Goal: Find specific page/section: Find specific page/section

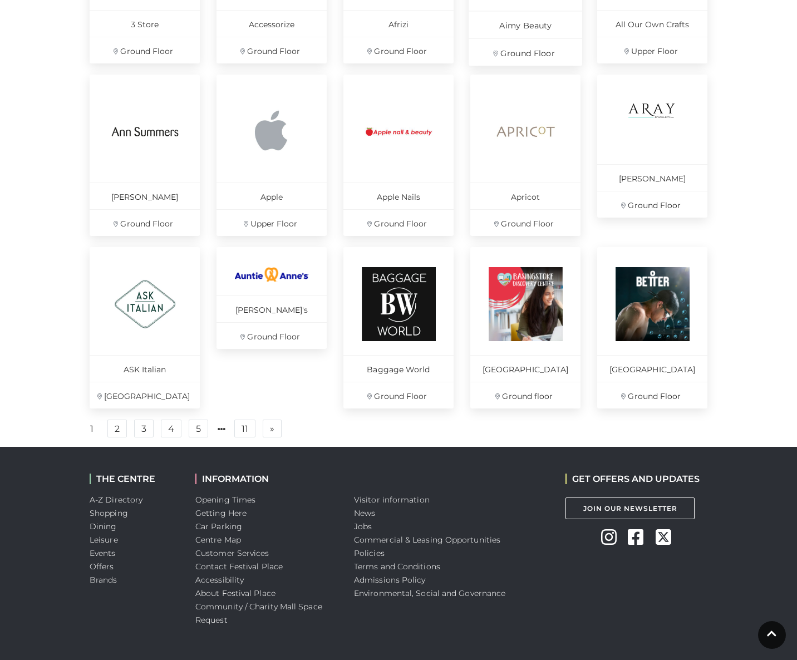
scroll to position [665, 0]
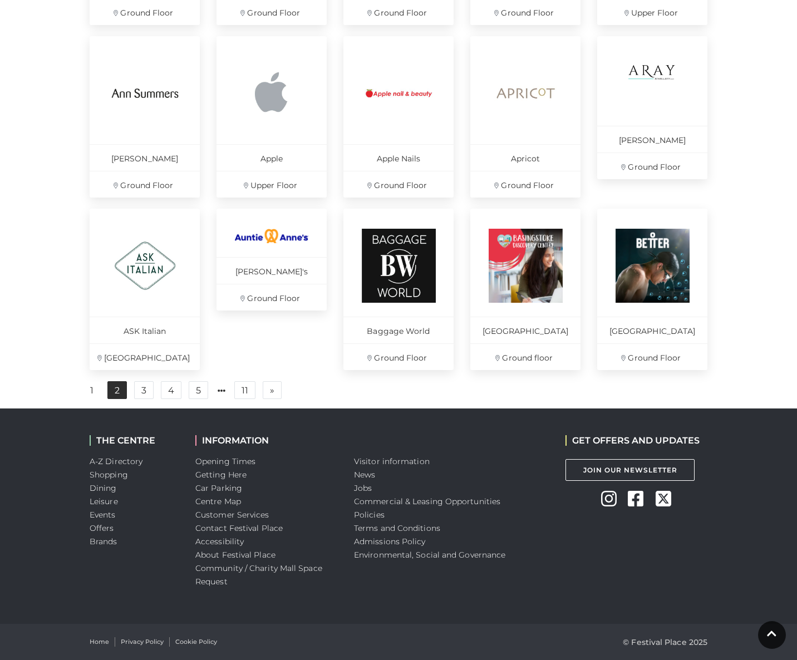
click at [120, 393] on link "2" at bounding box center [116, 390] width 19 height 18
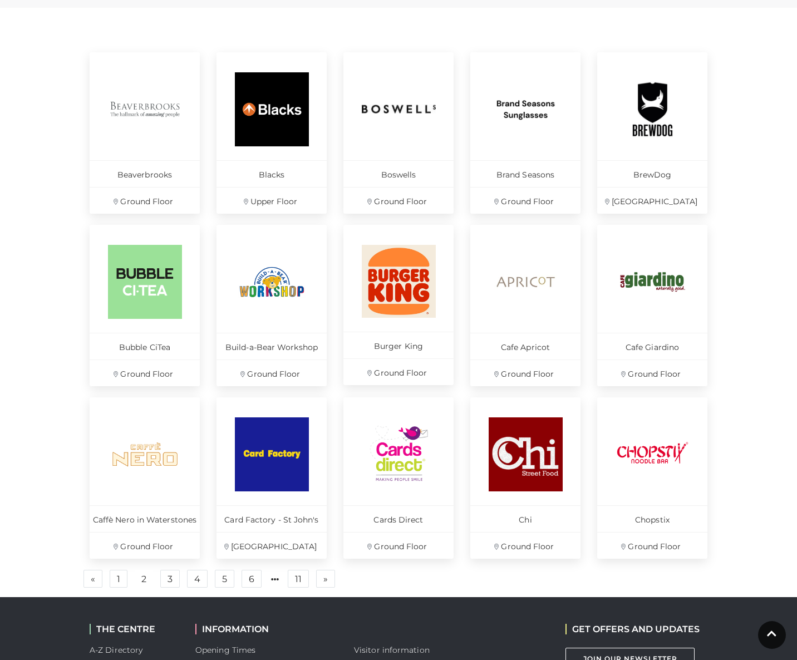
scroll to position [486, 0]
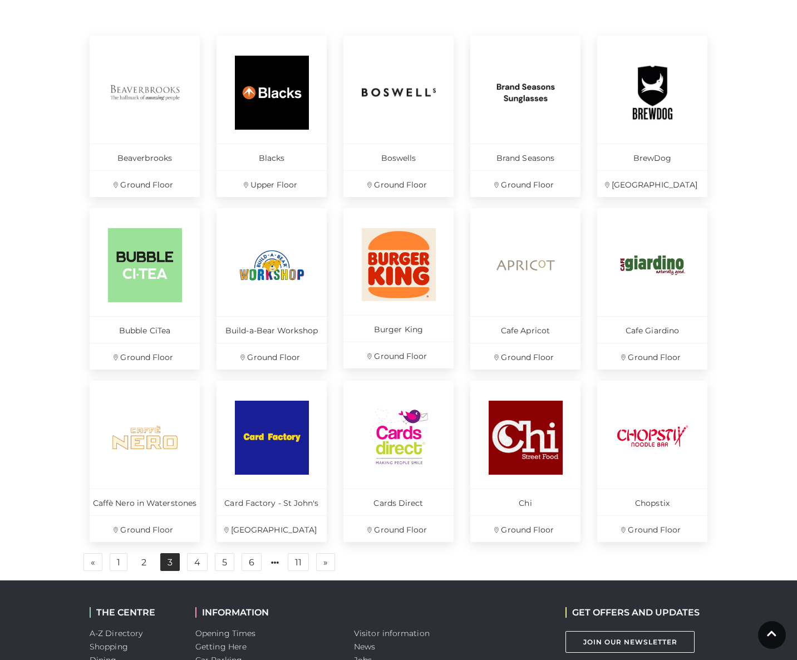
click at [167, 560] on link "3" at bounding box center [169, 562] width 19 height 18
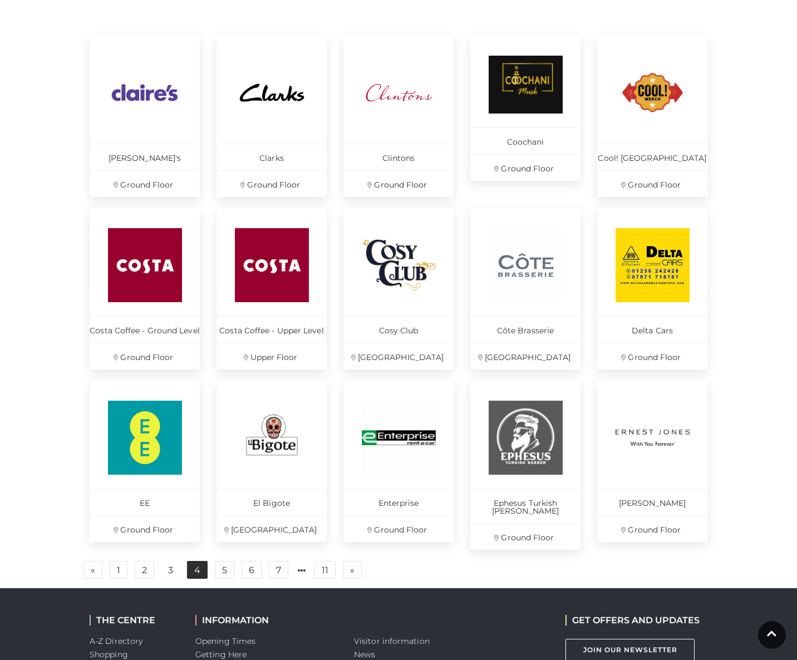
click at [201, 561] on link "4" at bounding box center [197, 570] width 21 height 18
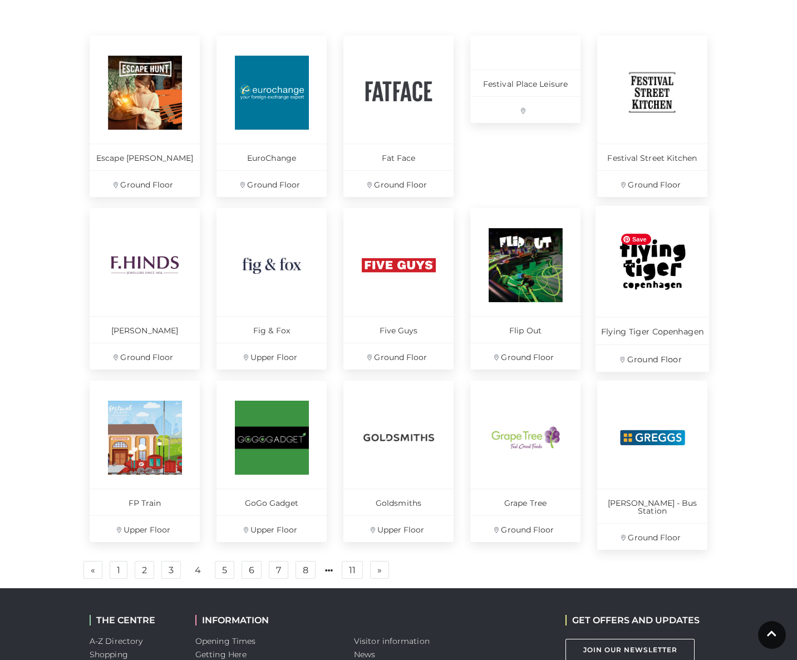
scroll to position [491, 0]
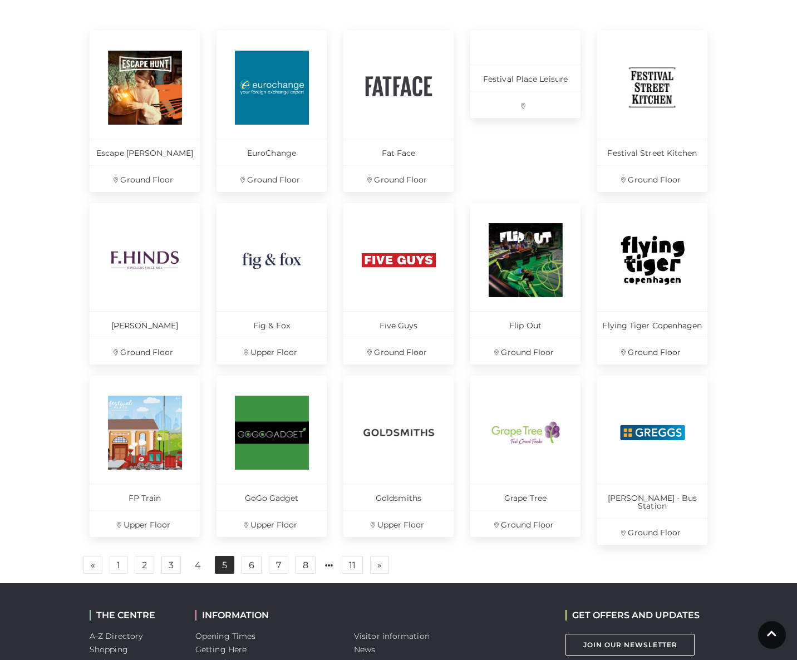
click at [225, 557] on link "5" at bounding box center [224, 565] width 19 height 18
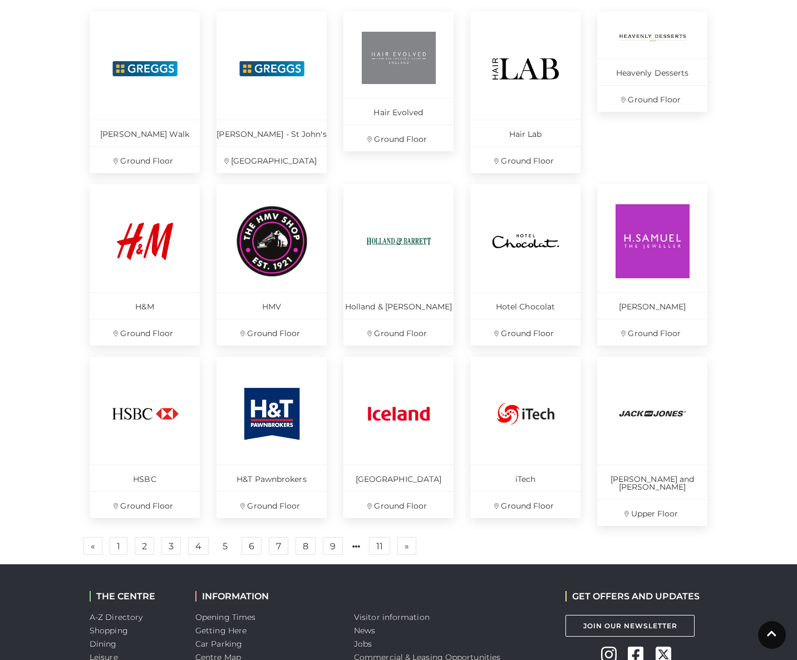
scroll to position [516, 0]
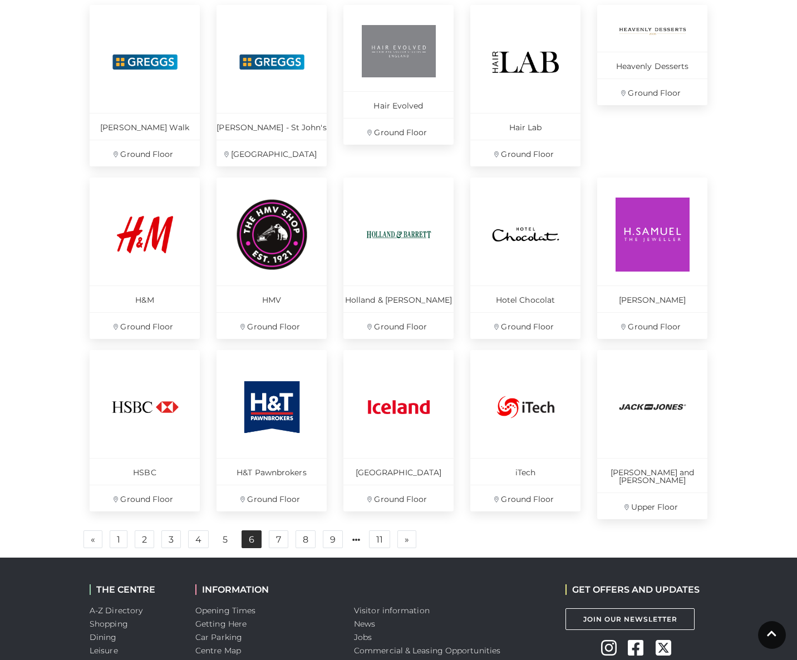
click at [244, 531] on link "6" at bounding box center [251, 539] width 20 height 18
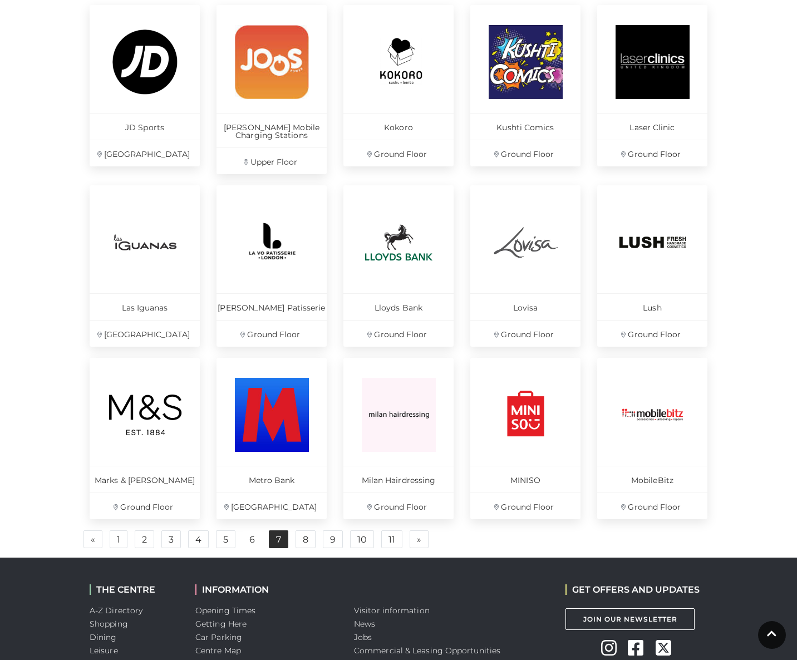
click at [283, 541] on link "7" at bounding box center [278, 539] width 19 height 18
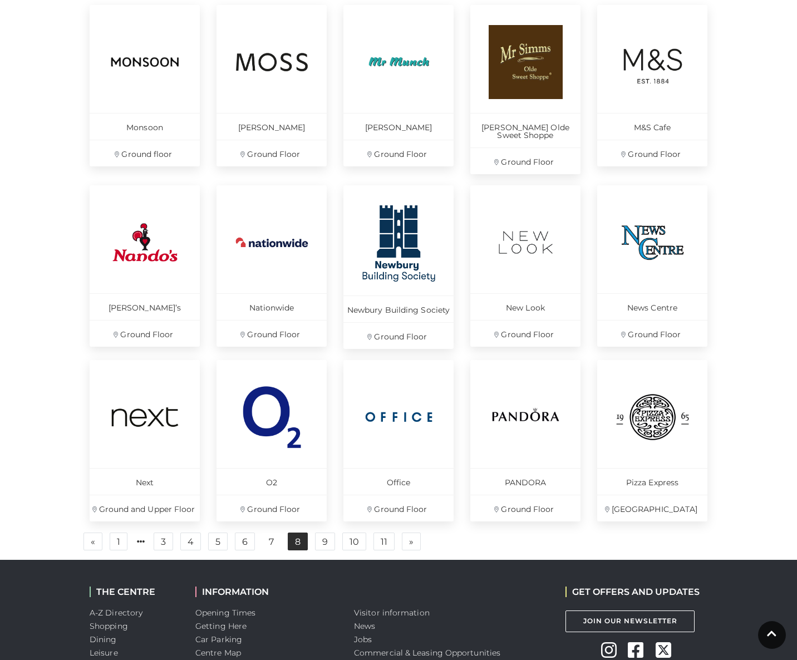
click at [307, 539] on link "8" at bounding box center [298, 541] width 20 height 18
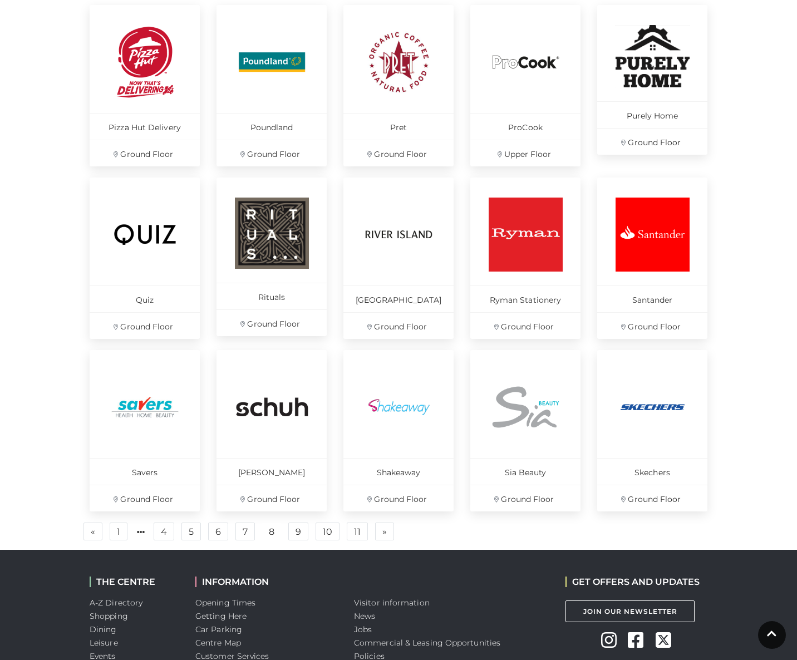
scroll to position [528, 0]
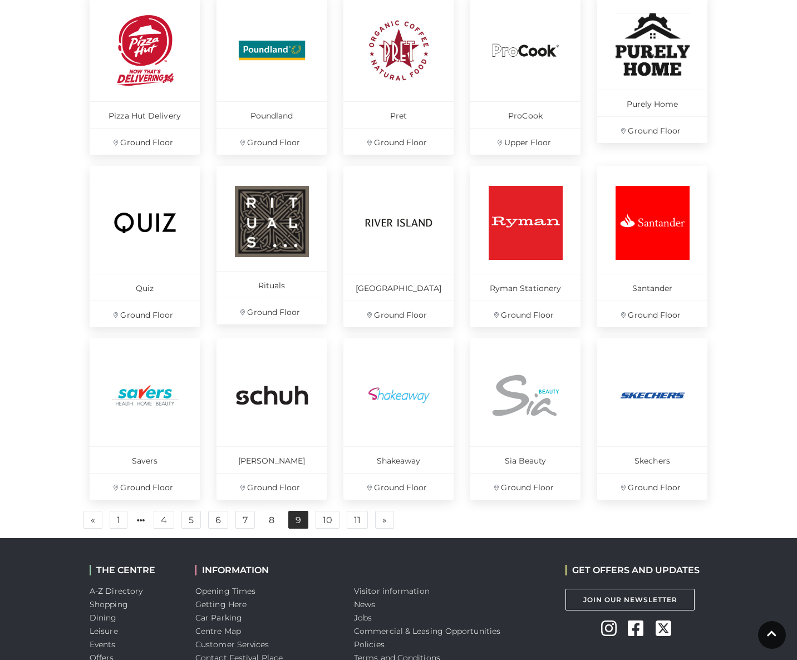
click at [303, 517] on link "9" at bounding box center [298, 520] width 20 height 18
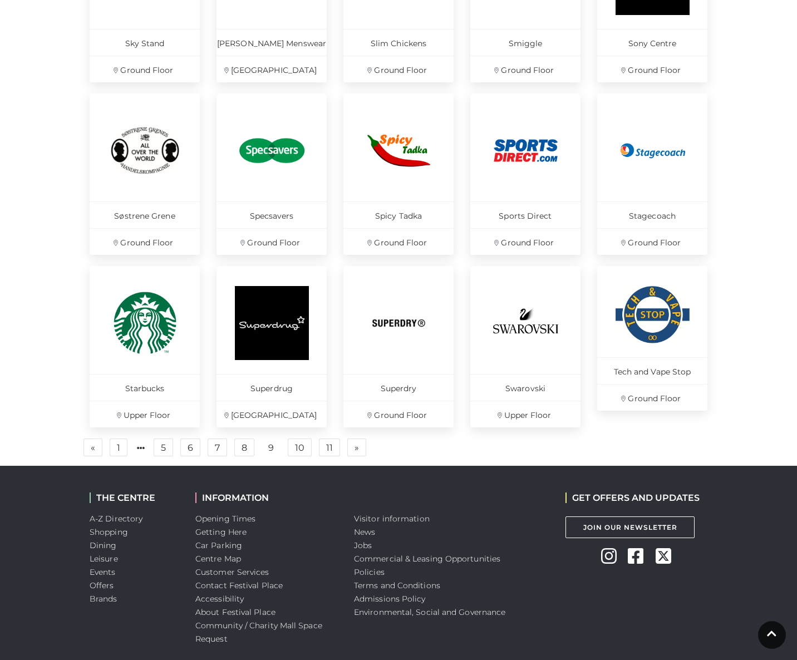
scroll to position [602, 0]
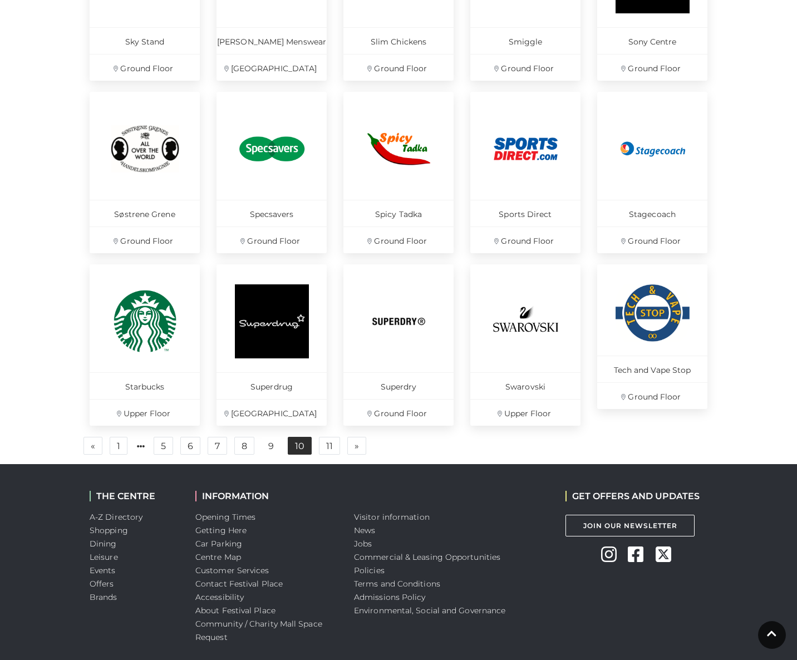
click at [304, 448] on link "10" at bounding box center [300, 446] width 24 height 18
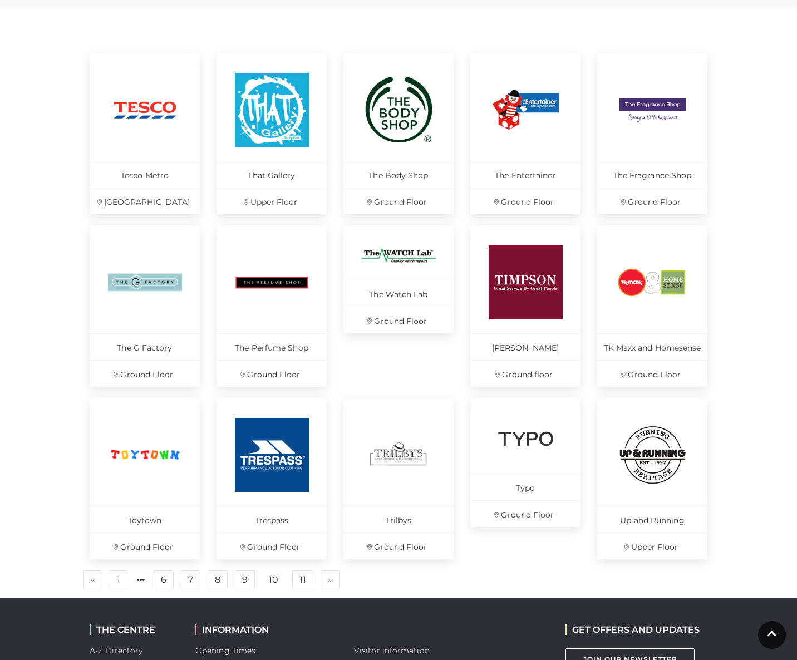
scroll to position [493, 0]
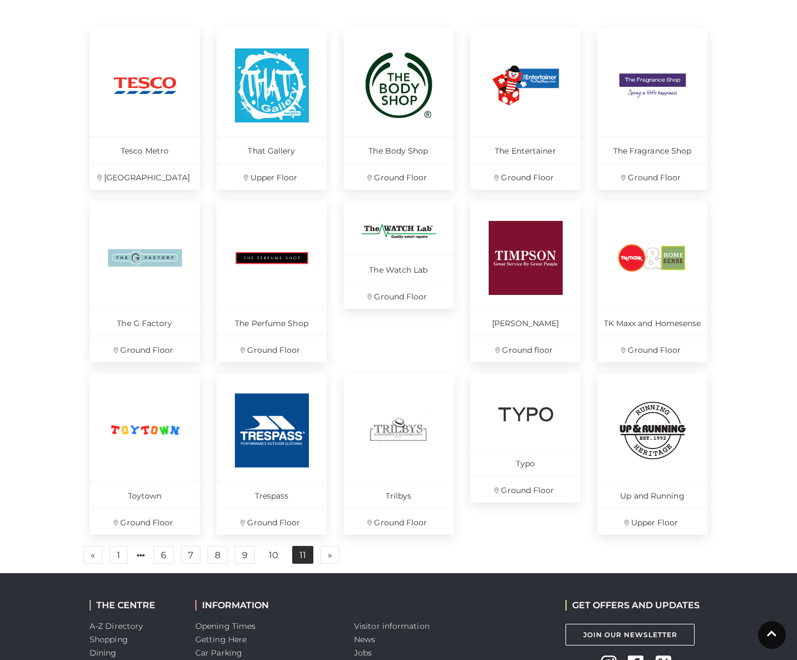
click at [308, 554] on link "11" at bounding box center [302, 555] width 21 height 18
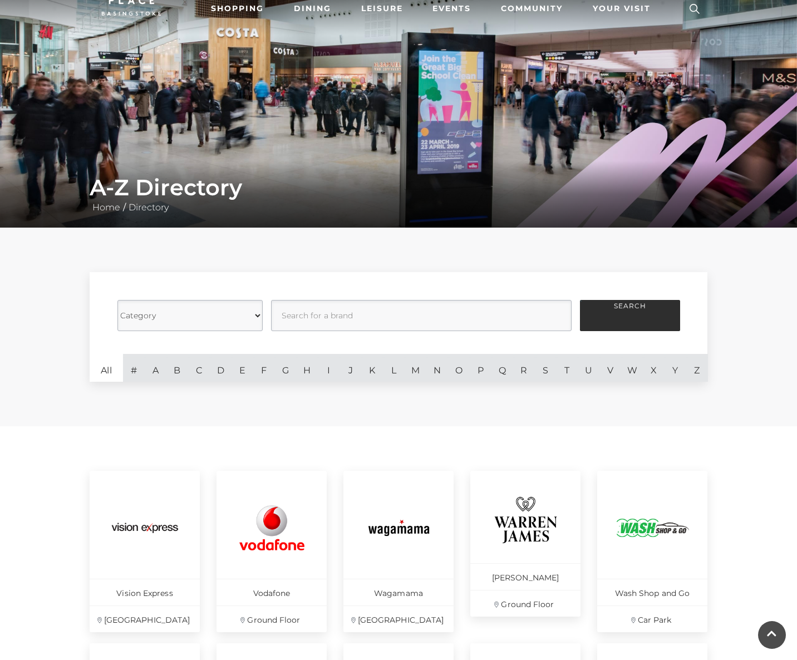
scroll to position [38, 0]
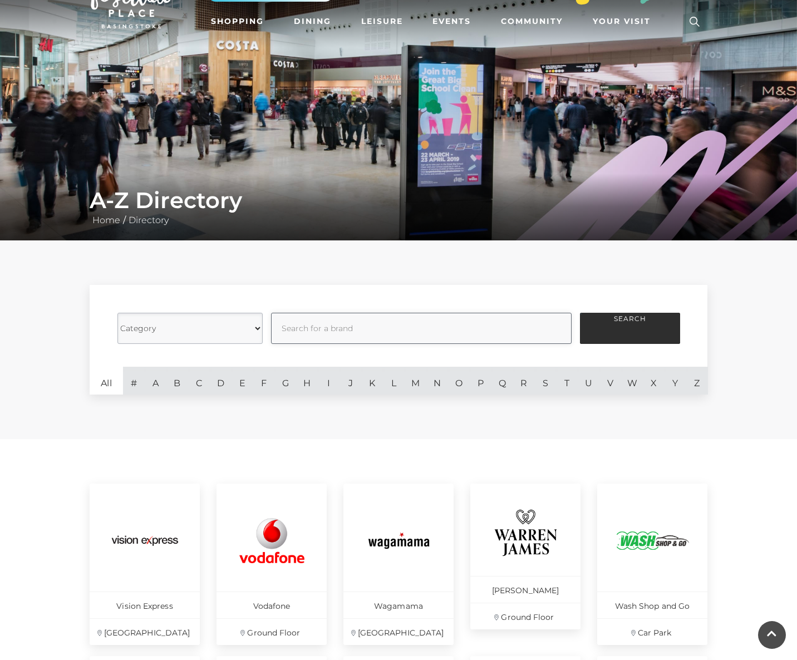
click at [309, 328] on input "text" at bounding box center [421, 328] width 300 height 31
type input "zara"
click at [602, 333] on button "Search" at bounding box center [630, 328] width 100 height 31
